Goal: Obtain resource: Download file/media

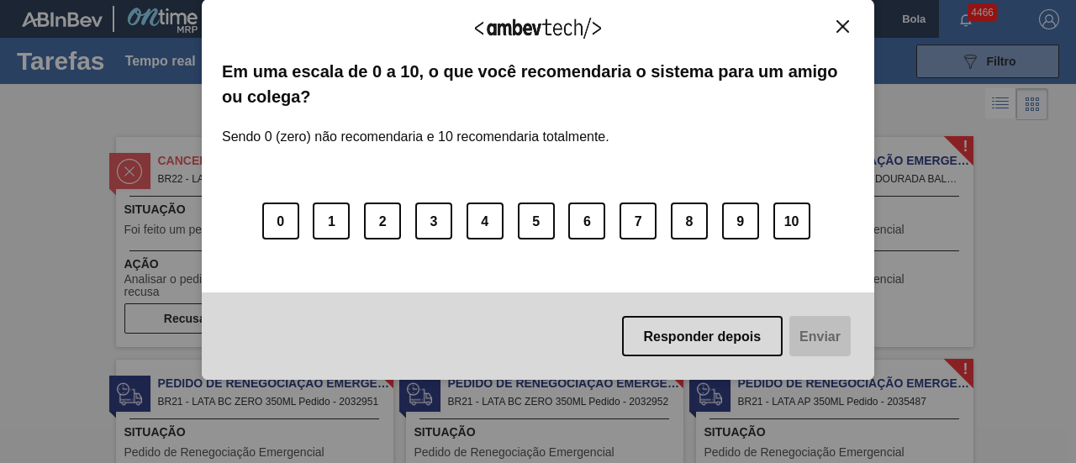
click at [724, 338] on font "Responder depois" at bounding box center [703, 336] width 118 height 14
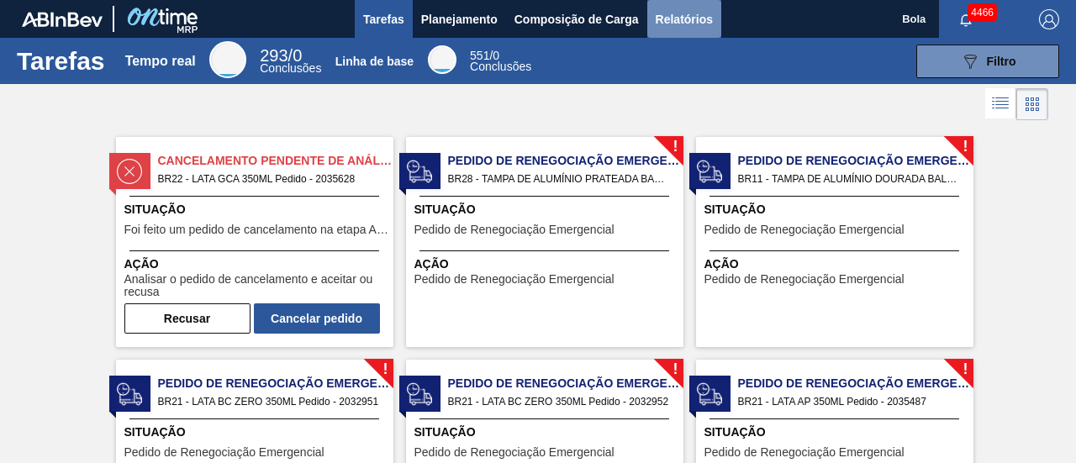
click at [689, 19] on font "Relatórios" at bounding box center [684, 19] width 57 height 13
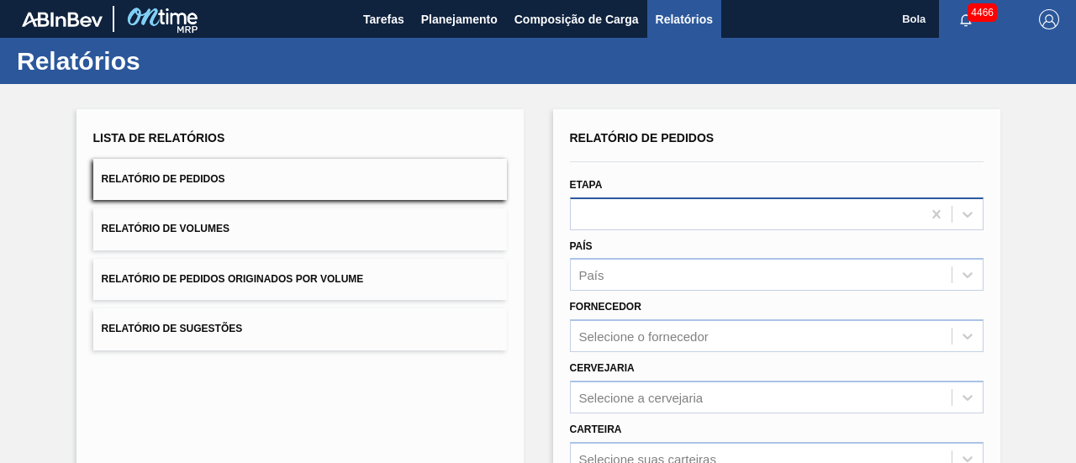
click at [617, 219] on div at bounding box center [777, 214] width 414 height 33
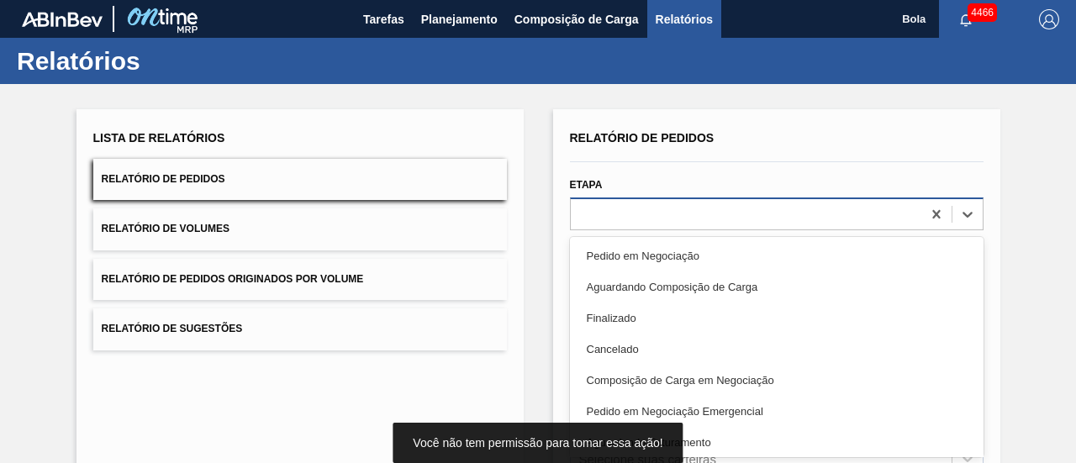
scroll to position [32, 0]
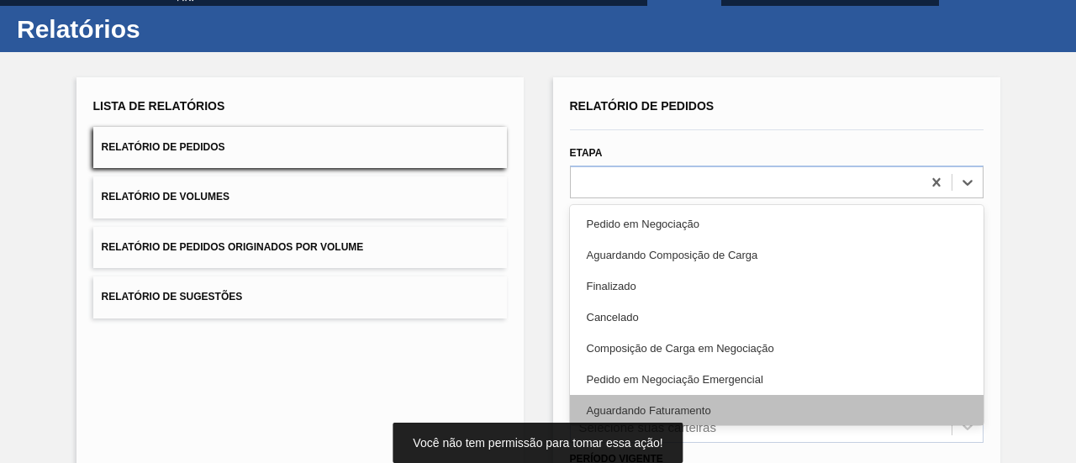
click at [677, 414] on font "Aguardando Faturamento" at bounding box center [649, 410] width 124 height 13
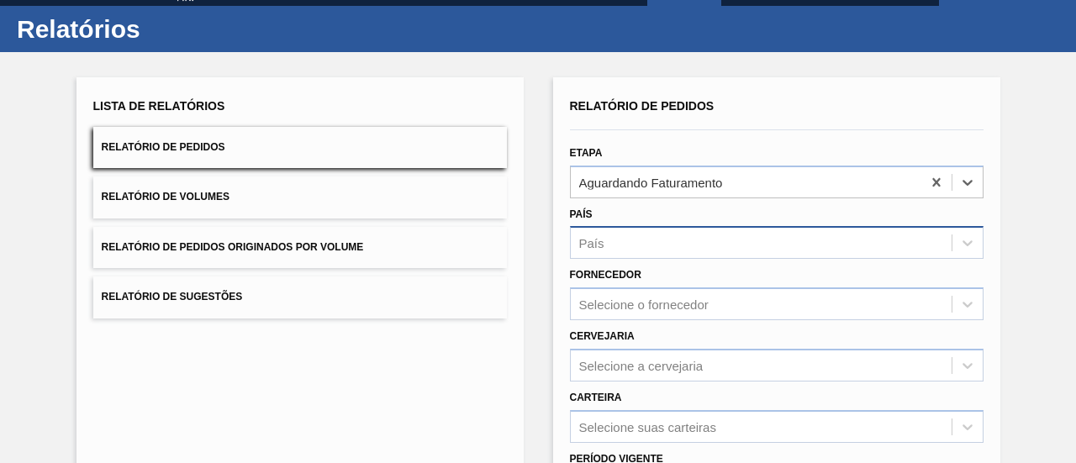
click at [645, 246] on div "País" at bounding box center [761, 243] width 381 height 24
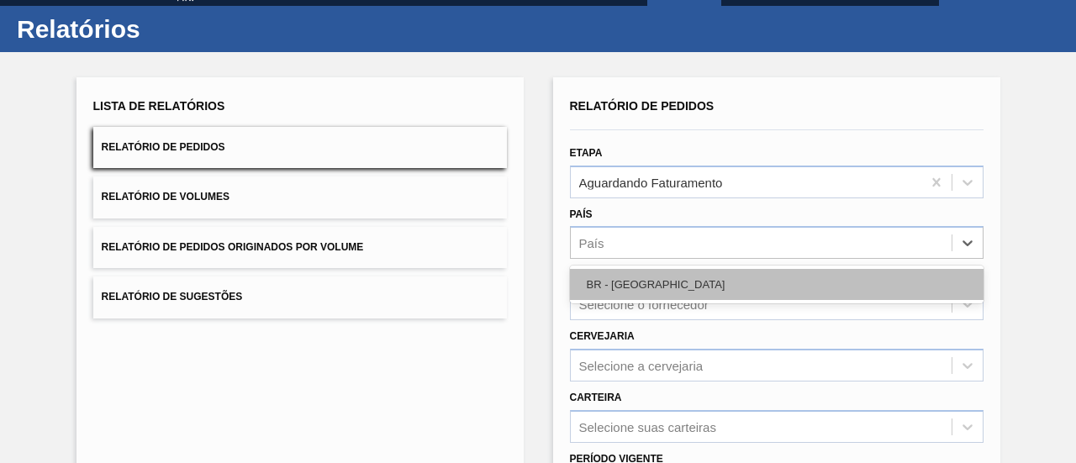
click at [642, 277] on div "BR - [GEOGRAPHIC_DATA]" at bounding box center [777, 284] width 414 height 31
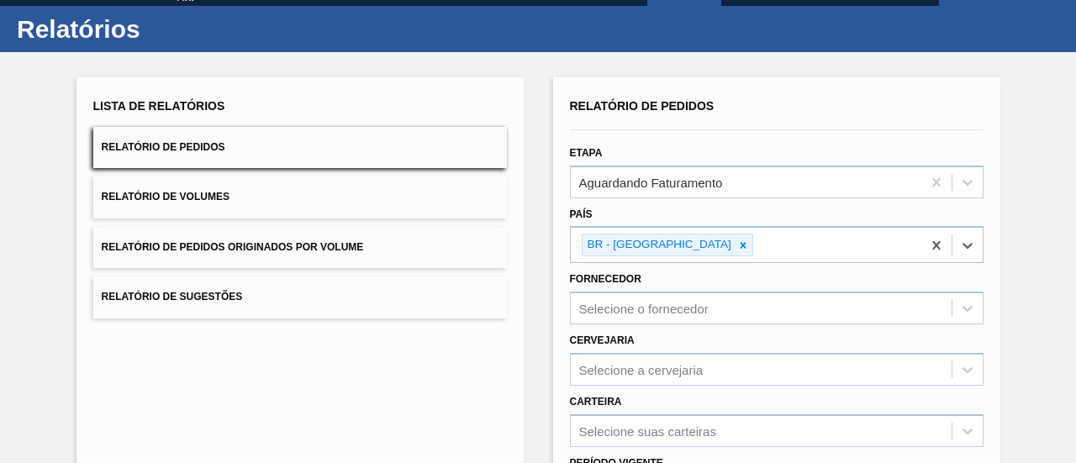
scroll to position [116, 0]
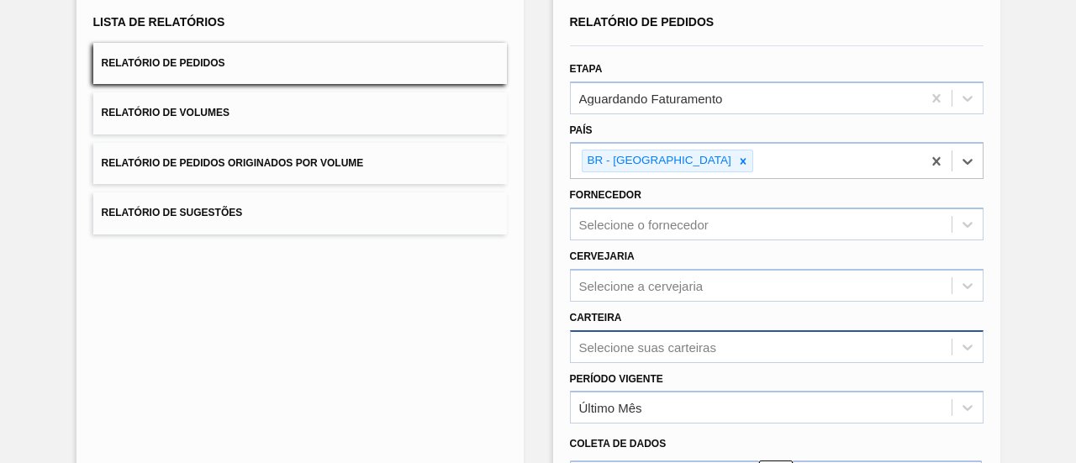
click at [654, 334] on div "Selecione suas carteiras" at bounding box center [777, 346] width 414 height 33
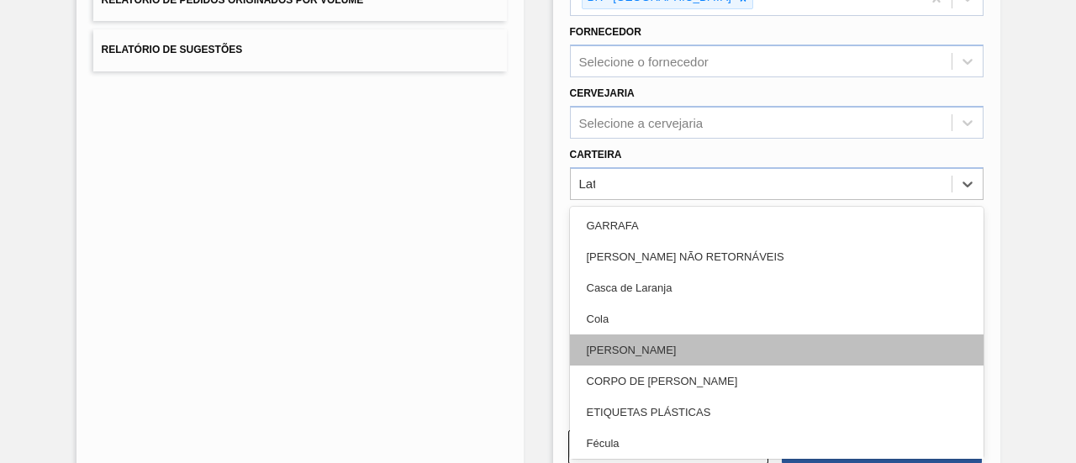
type input "Lata"
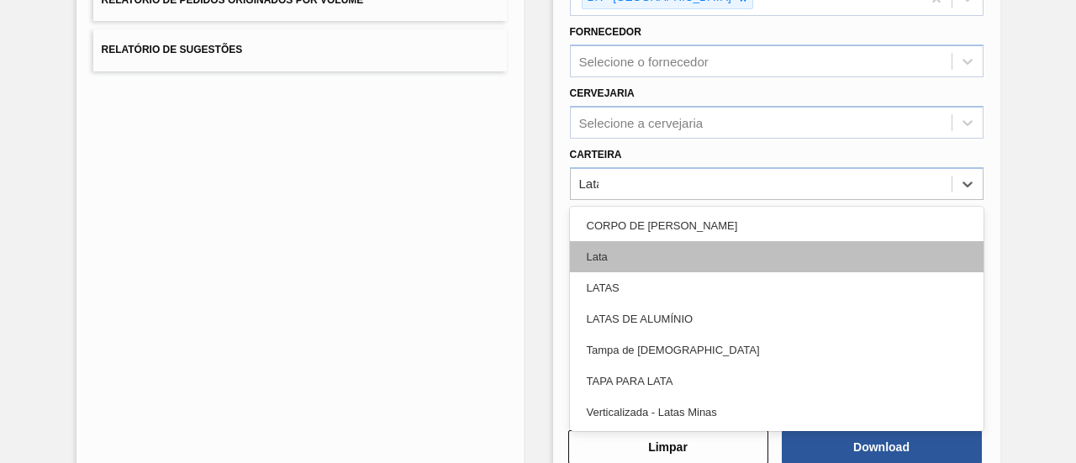
click at [620, 256] on div "Lata" at bounding box center [777, 256] width 414 height 31
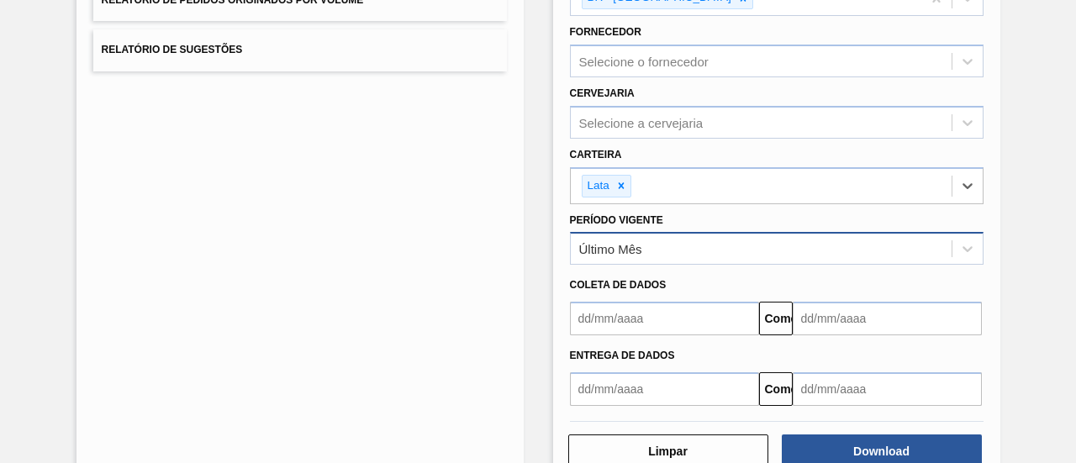
click at [699, 258] on div "Último Mês" at bounding box center [777, 248] width 414 height 33
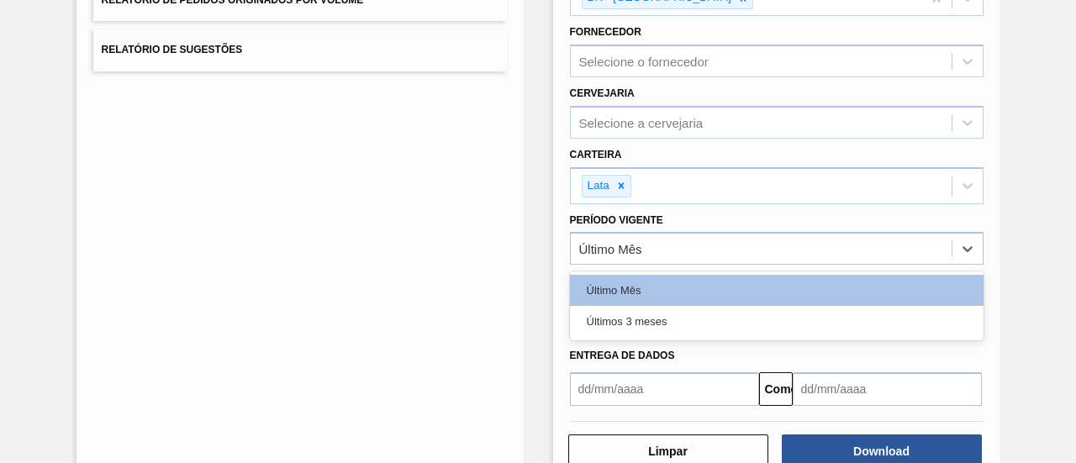
click at [587, 328] on div "Últimos 3 meses" at bounding box center [777, 321] width 414 height 31
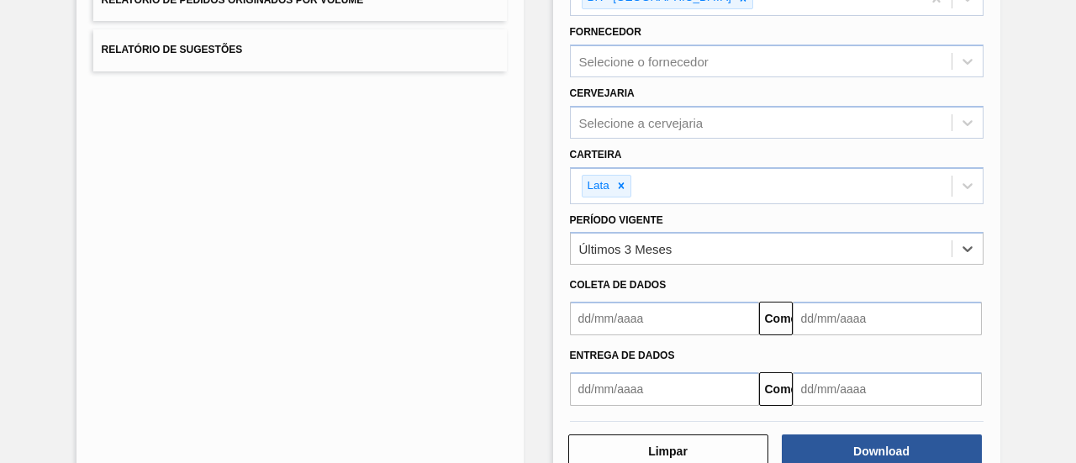
click at [627, 318] on input "text" at bounding box center [664, 319] width 189 height 34
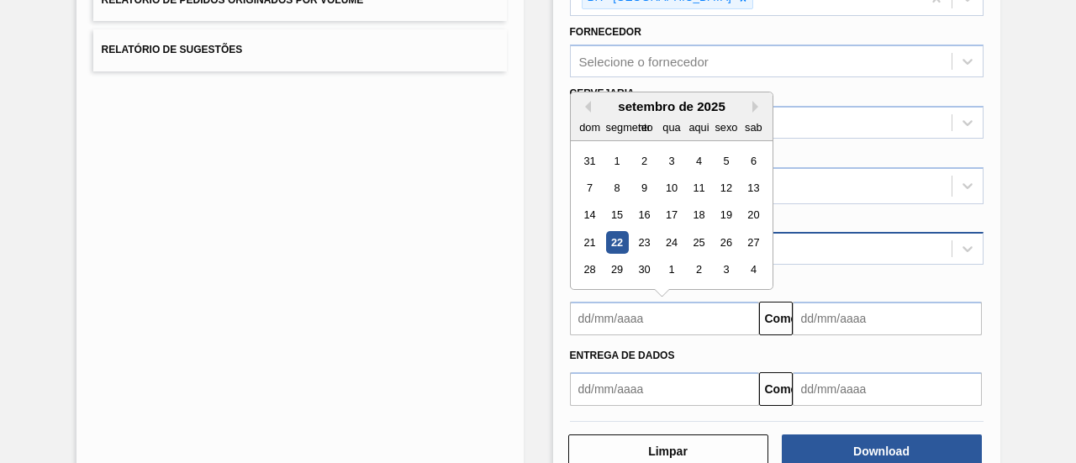
click at [614, 236] on font "22" at bounding box center [616, 242] width 12 height 13
type input "[DATE]"
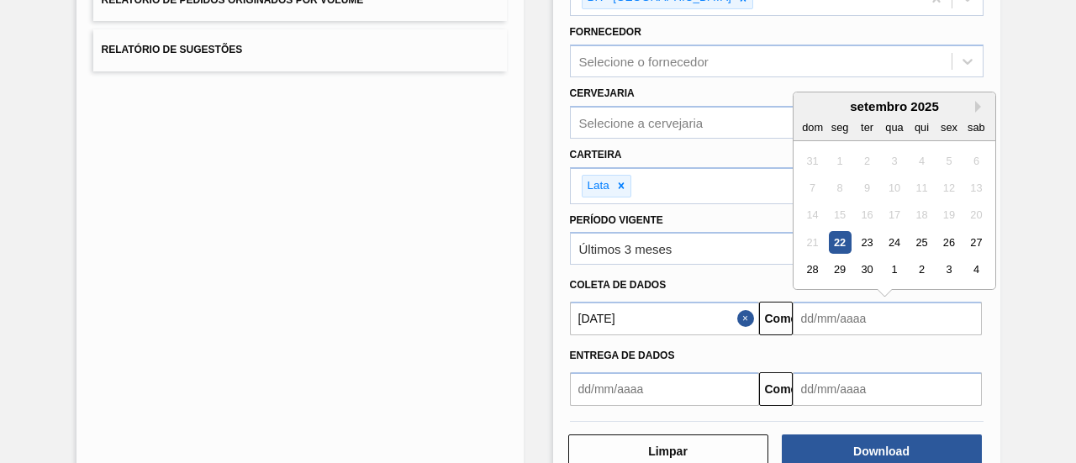
drag, startPoint x: 925, startPoint y: 321, endPoint x: 949, endPoint y: 188, distance: 134.9
click at [925, 321] on input "text" at bounding box center [887, 319] width 189 height 34
click at [969, 99] on div "setembro de 2025" at bounding box center [894, 106] width 202 height 14
click at [977, 103] on button "Próximo mês" at bounding box center [981, 107] width 12 height 12
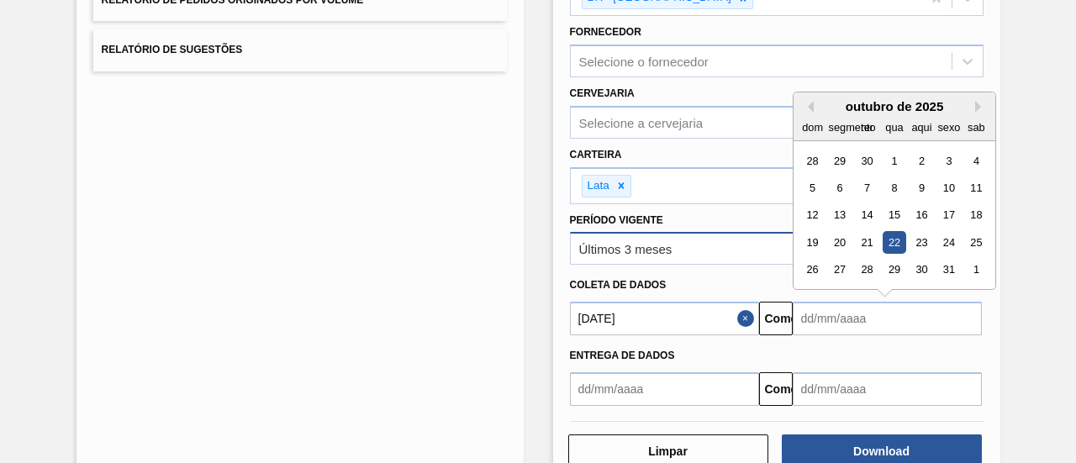
click at [894, 243] on div "22" at bounding box center [894, 242] width 23 height 23
type input "[DATE]"
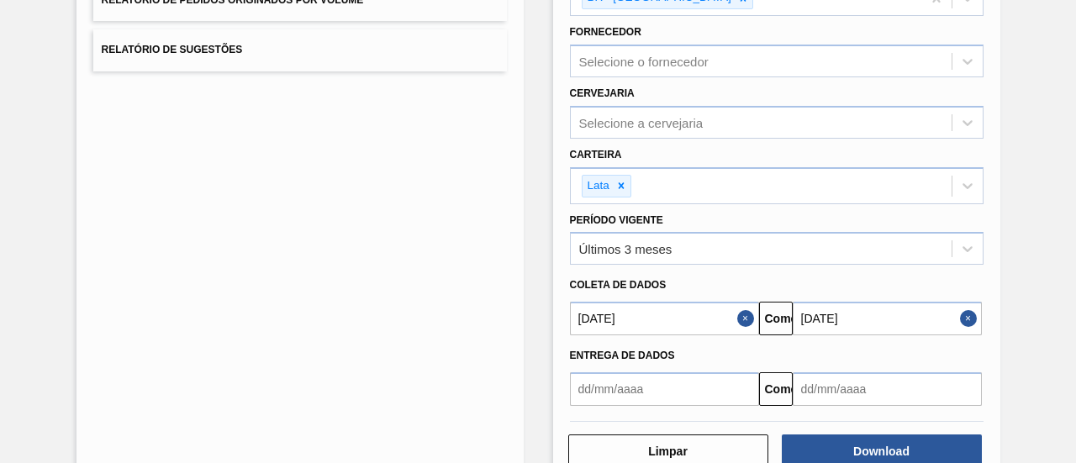
click at [867, 349] on div "Entrega de dados" at bounding box center [776, 356] width 427 height 24
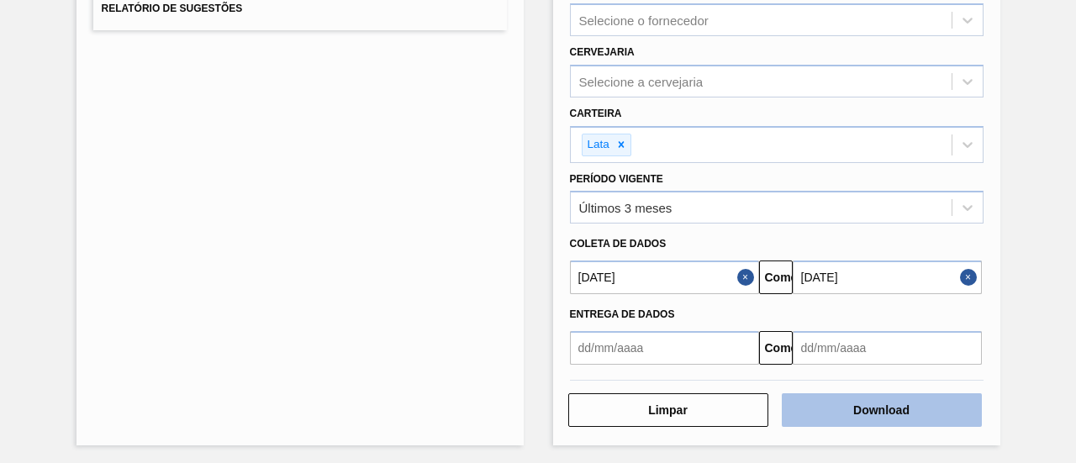
click at [867, 405] on font "Download" at bounding box center [881, 409] width 56 height 13
